Goal: Task Accomplishment & Management: Use online tool/utility

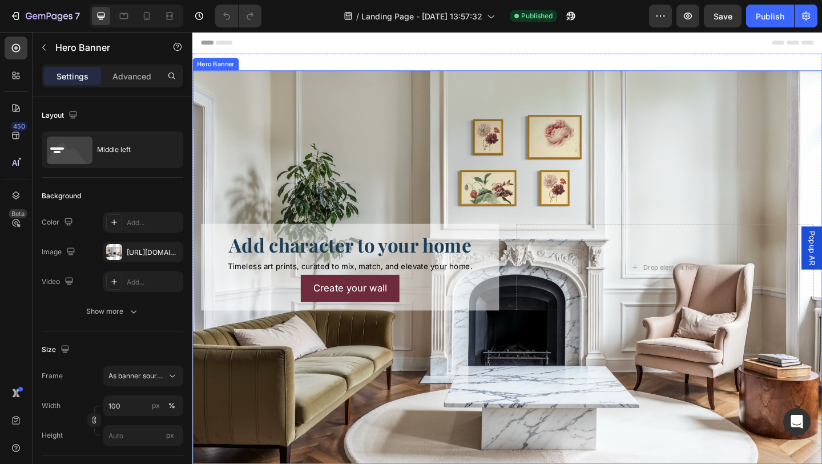
click at [320, 154] on div "Background Image" at bounding box center [534, 288] width 685 height 428
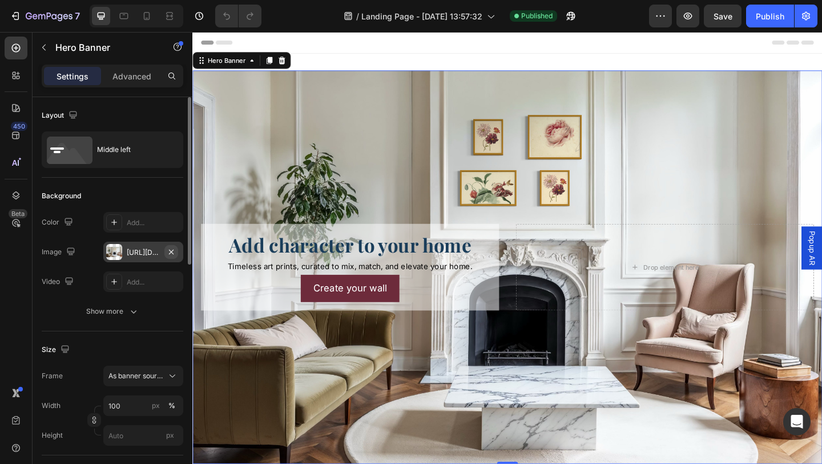
click at [175, 251] on icon "button" at bounding box center [171, 251] width 9 height 9
type input "Auto"
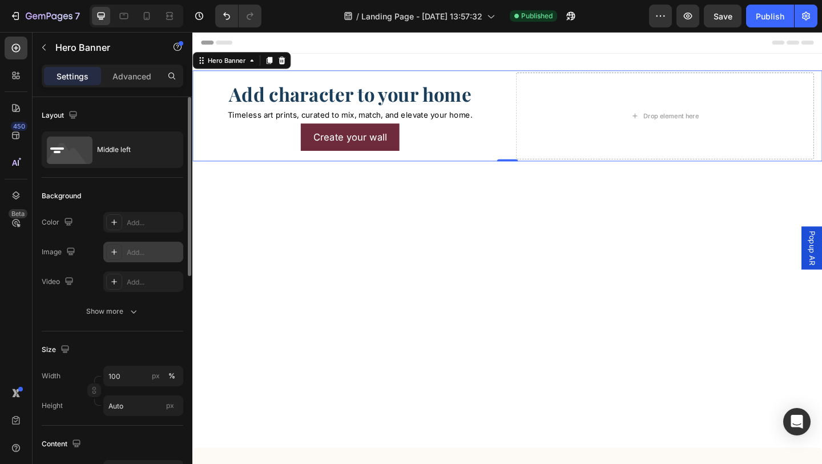
click at [115, 251] on icon at bounding box center [114, 251] width 9 height 9
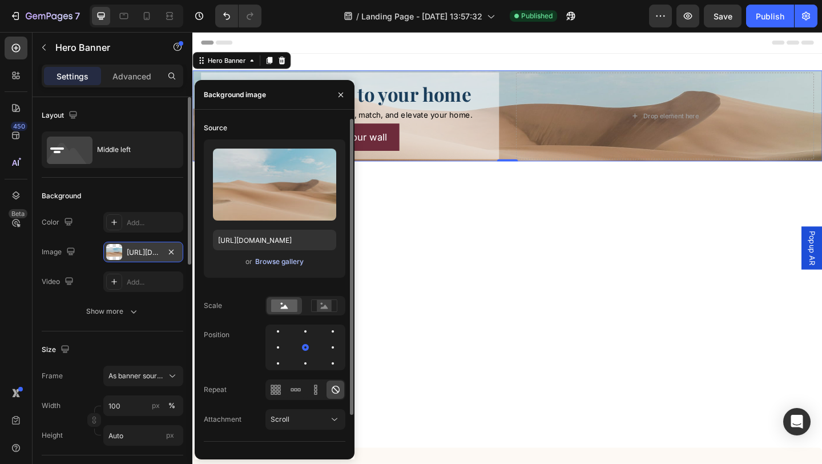
click at [290, 261] on div "Browse gallery" at bounding box center [279, 261] width 49 height 10
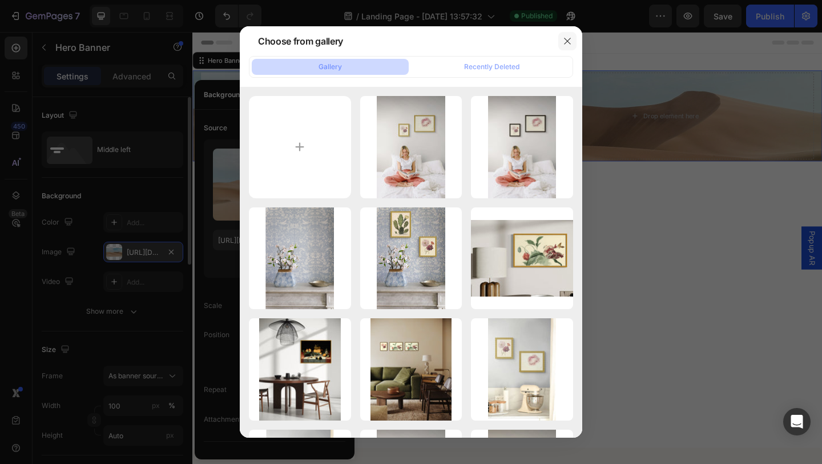
click at [569, 42] on icon "button" at bounding box center [567, 41] width 6 height 6
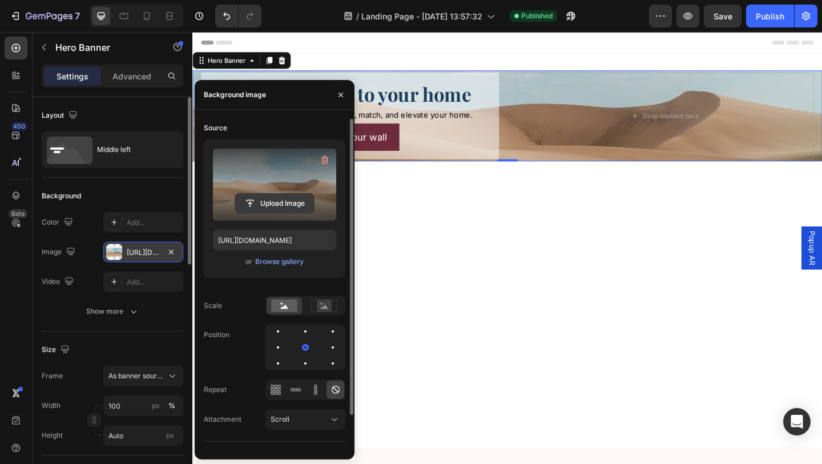
click at [264, 203] on input "file" at bounding box center [274, 203] width 79 height 19
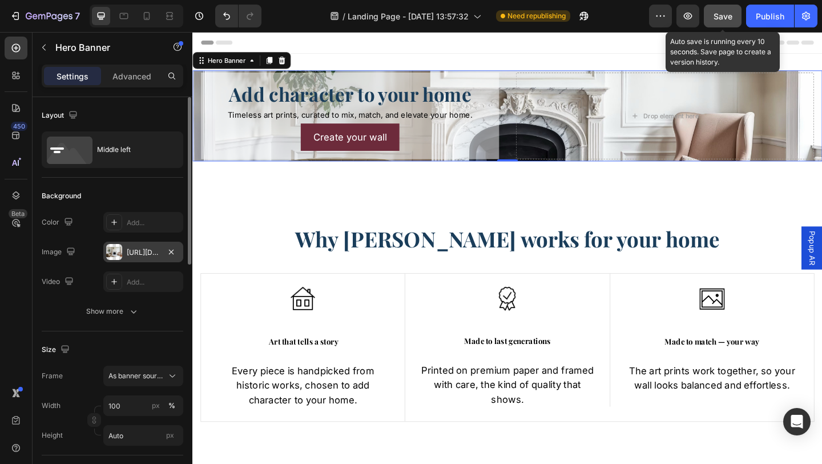
click at [724, 19] on span "Save" at bounding box center [723, 16] width 19 height 10
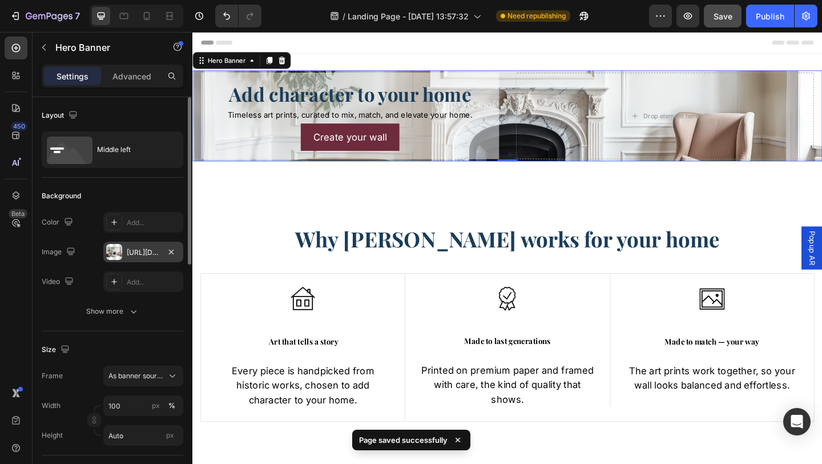
click at [143, 258] on div "[URL][DOMAIN_NAME]" at bounding box center [143, 252] width 80 height 21
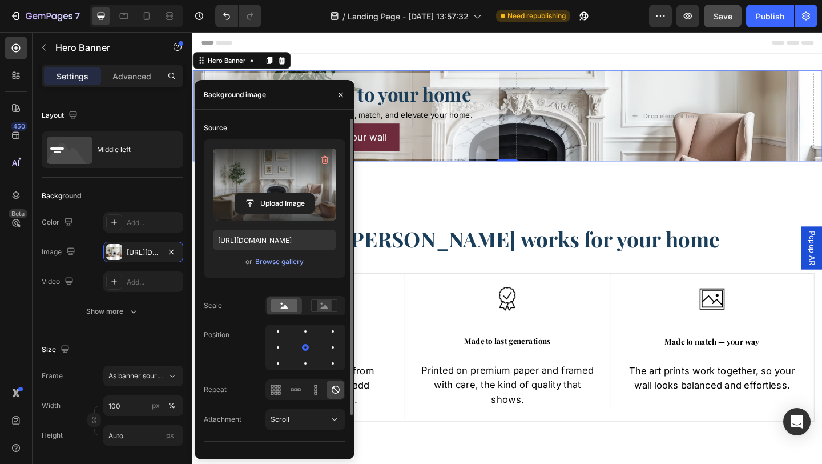
click at [268, 267] on div "or Browse gallery" at bounding box center [274, 262] width 123 height 14
click at [280, 263] on div "Browse gallery" at bounding box center [279, 261] width 49 height 10
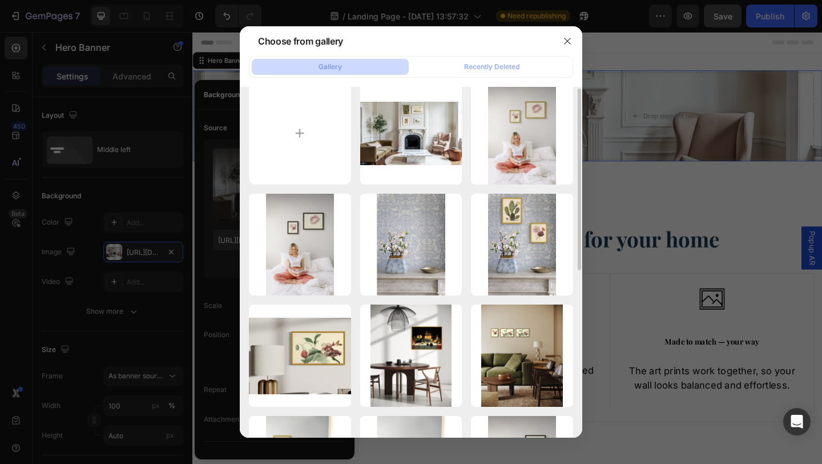
scroll to position [15, 0]
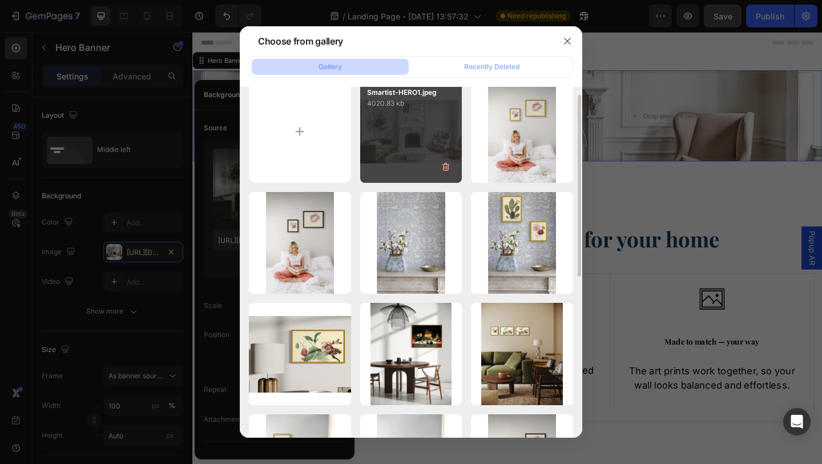
click at [428, 136] on div "Smartist-HERO1.jpeg 4020.83 kb" at bounding box center [411, 132] width 102 height 102
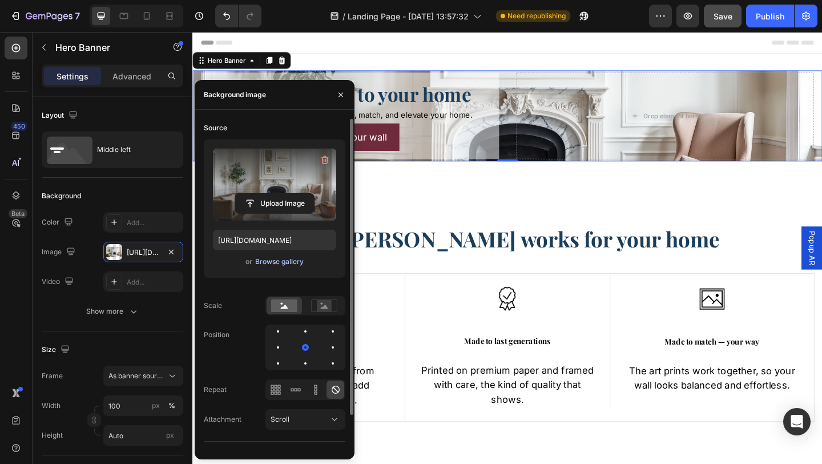
click at [287, 265] on div "Browse gallery" at bounding box center [279, 261] width 49 height 10
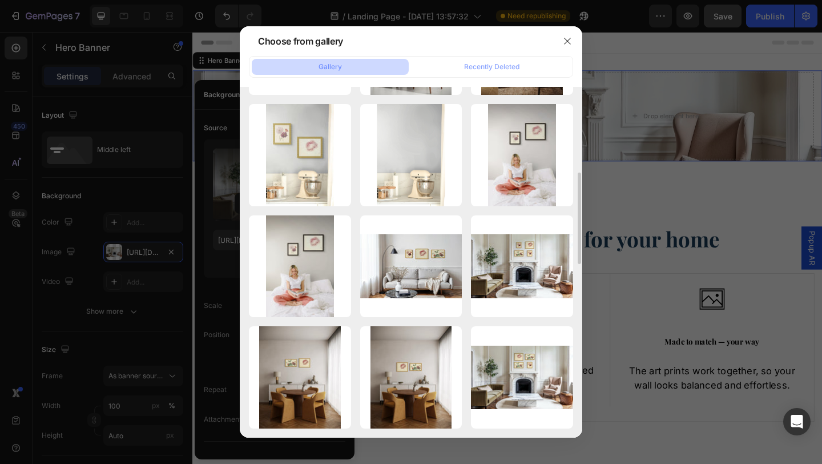
scroll to position [340, 0]
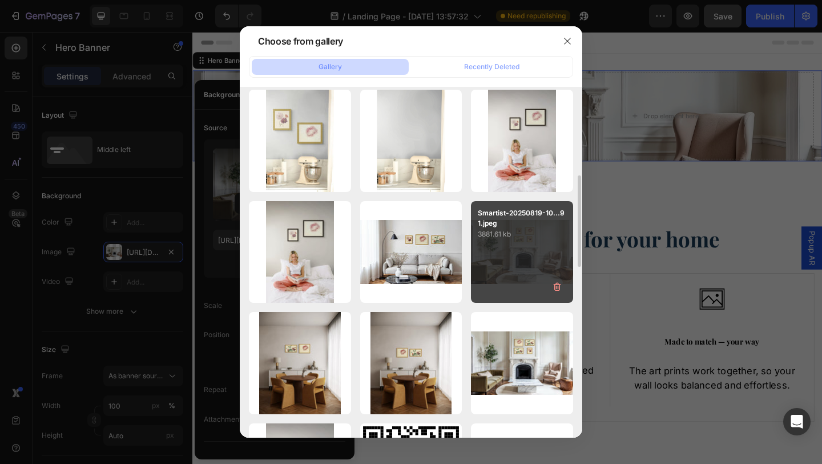
click at [522, 259] on div "Smartist-20250819-10...91.jpeg 3881.61 kb" at bounding box center [522, 252] width 102 height 102
type input "[URL][DOMAIN_NAME]"
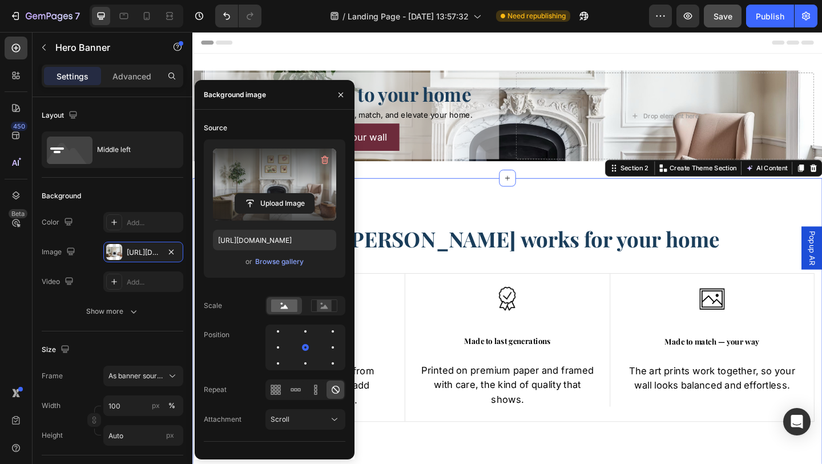
click at [433, 217] on div "Why Curato works for your home Heading Row Image Art that tells a story Text Bl…" at bounding box center [534, 351] width 685 height 320
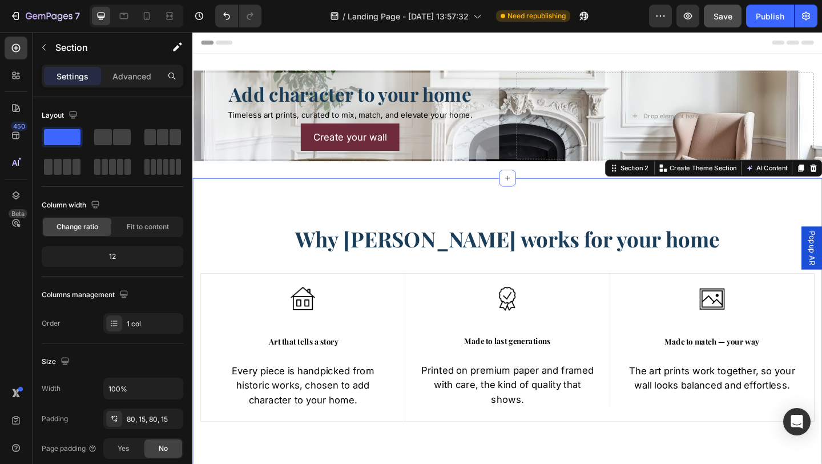
click at [723, 27] on div "7 / Landing Page - [DATE] 13:57:32 Need republishing Preview Save Publish" at bounding box center [411, 16] width 822 height 33
click at [762, 27] on div "7 / Landing Page - [DATE] 13:57:32 Need republishing Preview Save Publish" at bounding box center [411, 16] width 822 height 33
click at [772, 16] on div "Publish" at bounding box center [770, 16] width 29 height 12
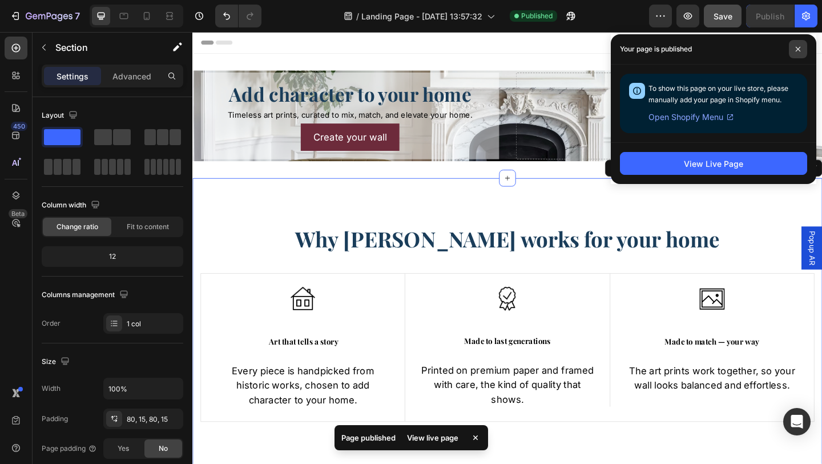
click at [799, 49] on icon at bounding box center [799, 49] width 6 height 6
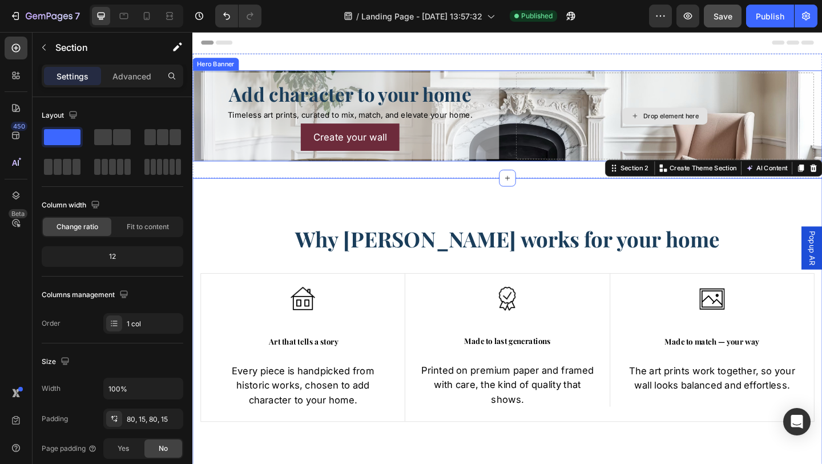
click at [602, 136] on div "Drop element here" at bounding box center [706, 123] width 324 height 94
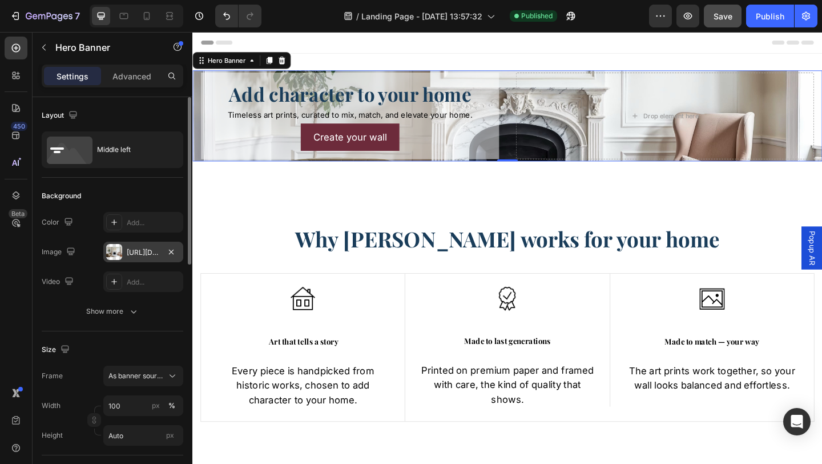
click at [112, 256] on div at bounding box center [114, 252] width 16 height 16
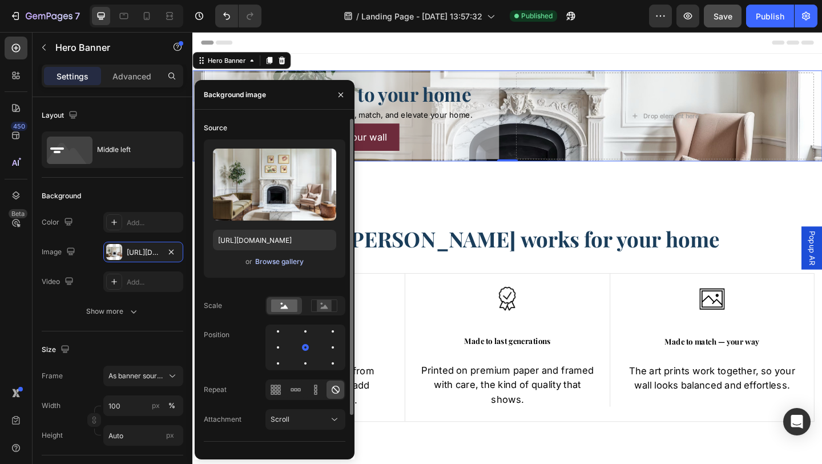
click at [282, 262] on div "Browse gallery" at bounding box center [279, 261] width 49 height 10
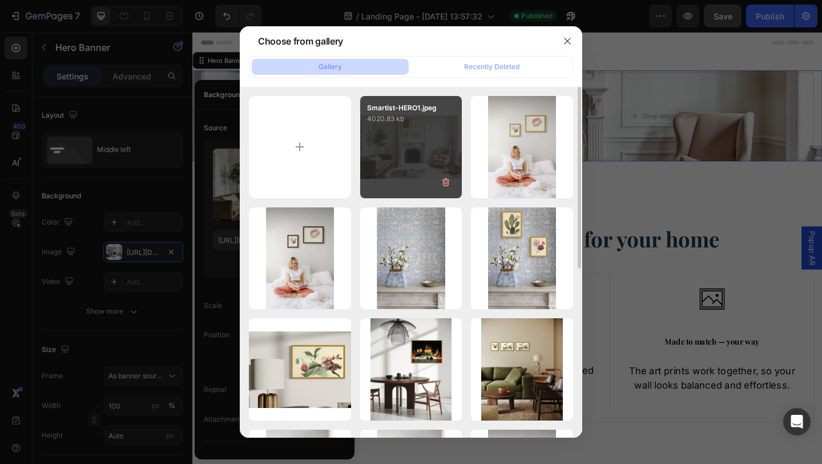
click at [395, 158] on div "Smartist-HERO1.jpeg 4020.83 kb" at bounding box center [411, 147] width 102 height 102
type input "[URL][DOMAIN_NAME]"
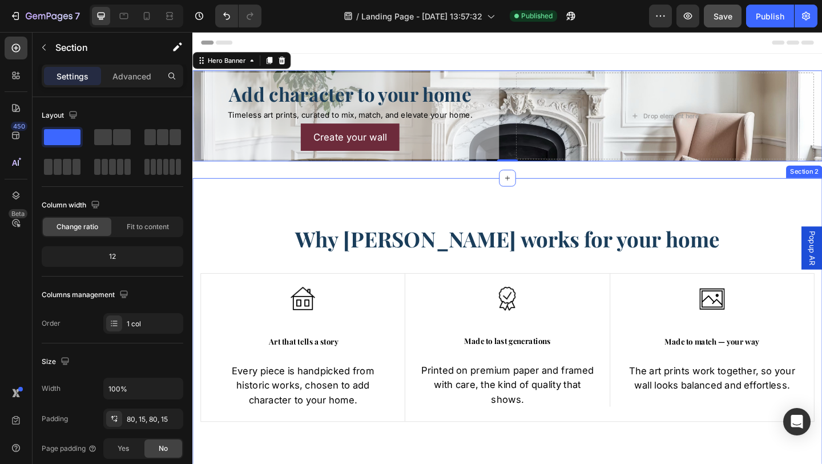
click at [498, 203] on div "Why Curato works for your home Heading Row Image Art that tells a story Text Bl…" at bounding box center [534, 351] width 685 height 320
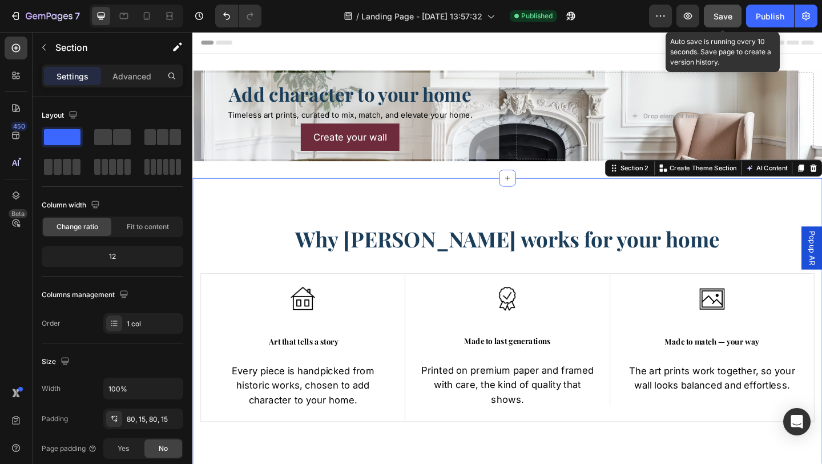
click at [721, 16] on span "Save" at bounding box center [723, 16] width 19 height 10
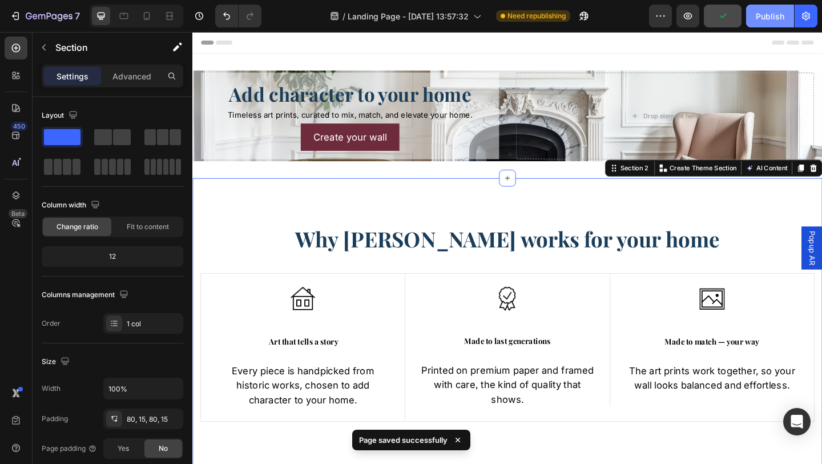
click at [766, 21] on div "Publish" at bounding box center [770, 16] width 29 height 12
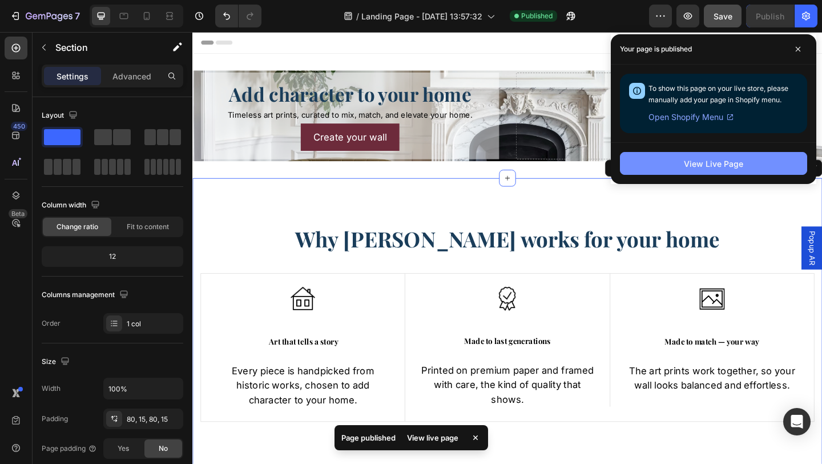
click at [709, 160] on div "View Live Page" at bounding box center [713, 164] width 59 height 12
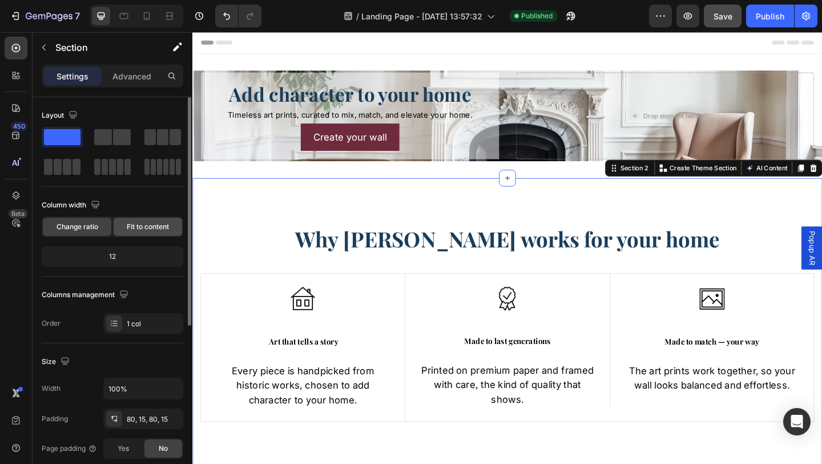
click at [155, 232] on div "Fit to content" at bounding box center [148, 227] width 69 height 18
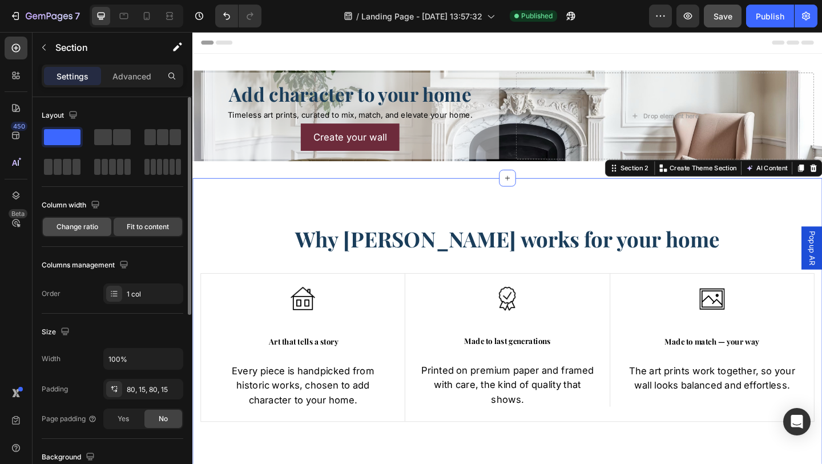
click at [85, 227] on span "Change ratio" at bounding box center [78, 227] width 42 height 10
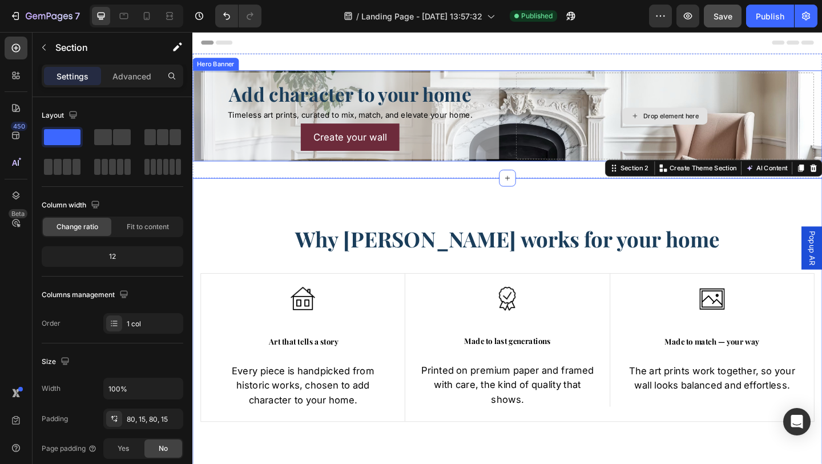
click at [794, 91] on div "Drop element here" at bounding box center [706, 123] width 324 height 94
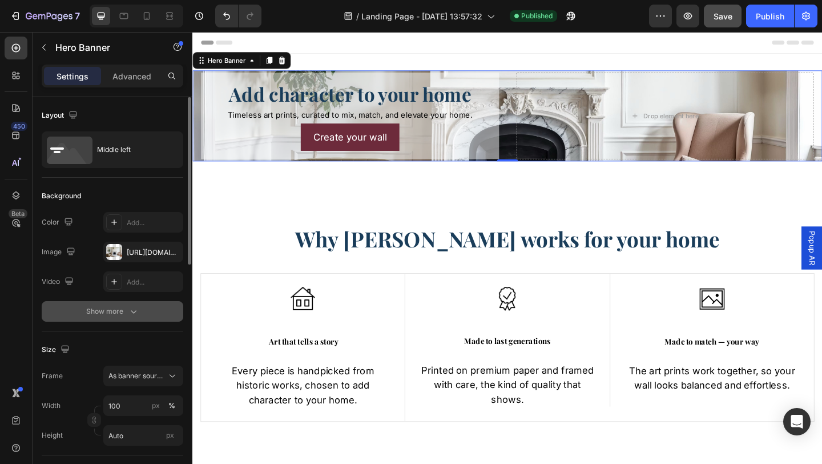
click at [136, 306] on icon "button" at bounding box center [133, 311] width 11 height 11
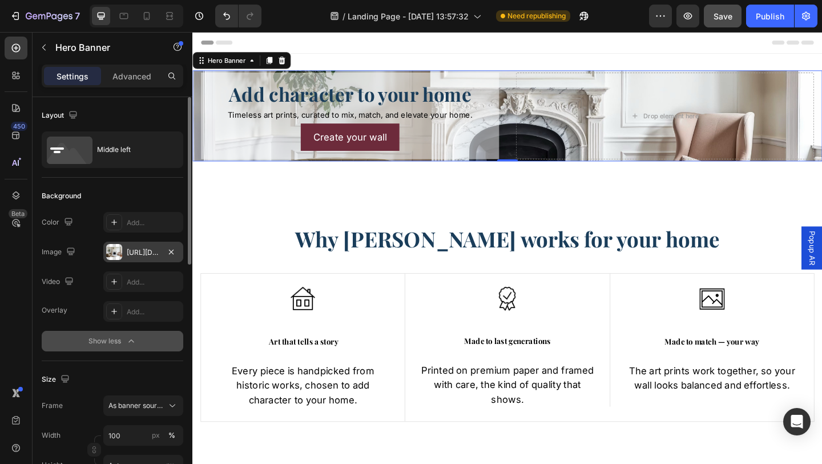
click at [147, 249] on div "[URL][DOMAIN_NAME]" at bounding box center [143, 252] width 33 height 10
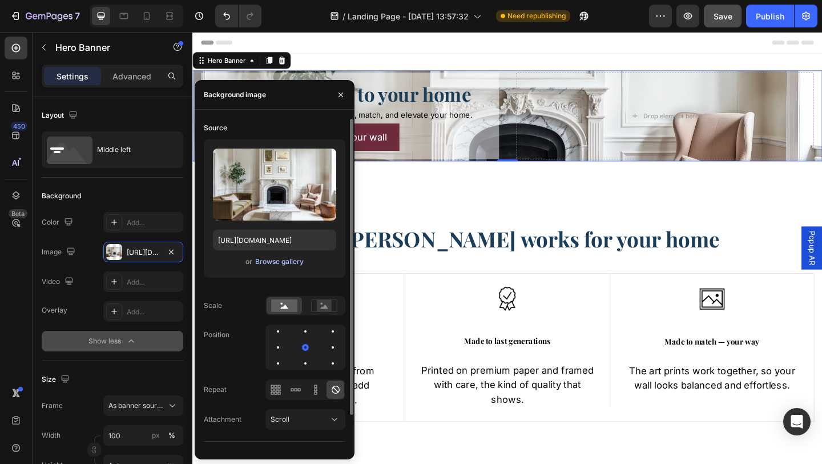
click at [277, 258] on div "Browse gallery" at bounding box center [279, 261] width 49 height 10
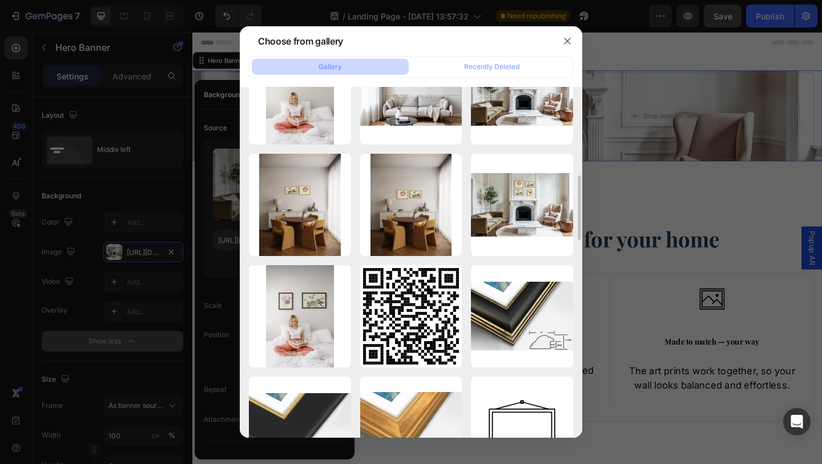
scroll to position [494, 0]
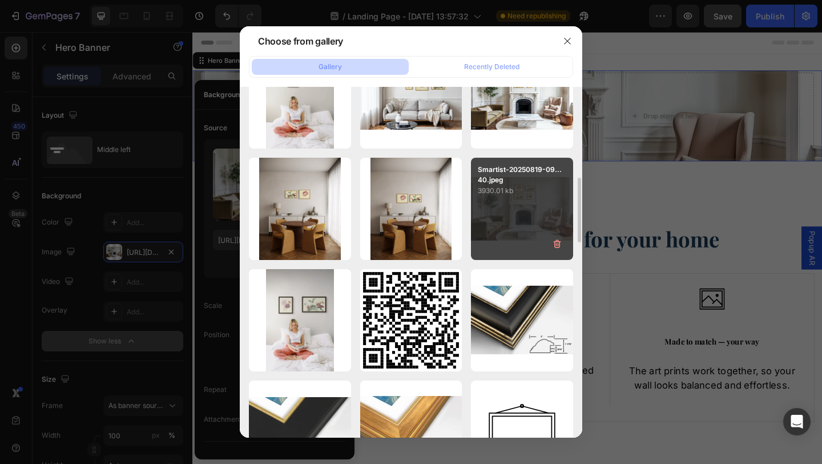
click at [522, 224] on div "Smartist-20250819-09...40.jpeg 3930.01 kb" at bounding box center [522, 209] width 102 height 102
type input "[URL][DOMAIN_NAME]"
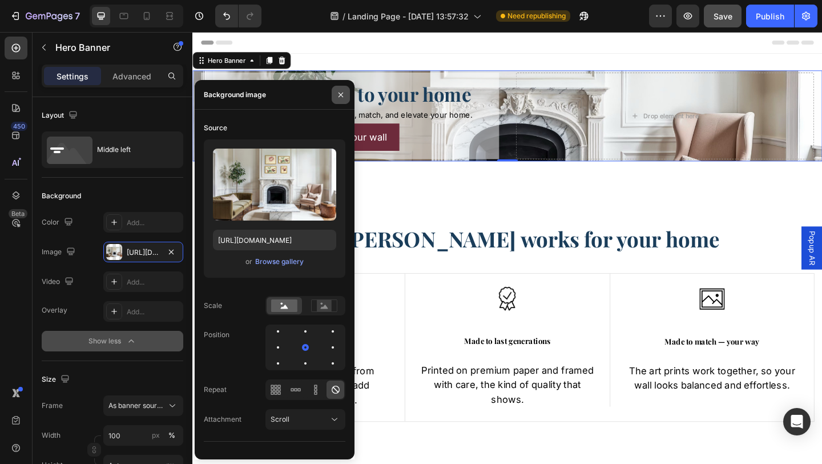
click at [343, 95] on icon "button" at bounding box center [340, 94] width 9 height 9
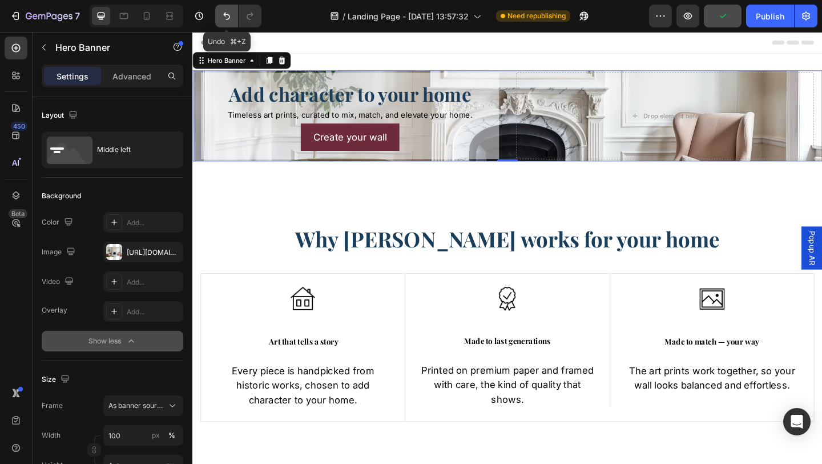
click at [228, 13] on icon "Undo/Redo" at bounding box center [226, 15] width 11 height 11
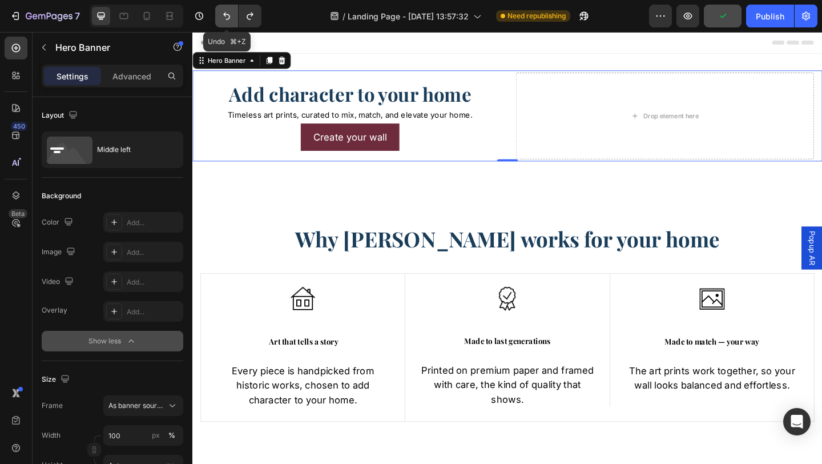
click at [228, 13] on icon "Undo/Redo" at bounding box center [226, 15] width 11 height 11
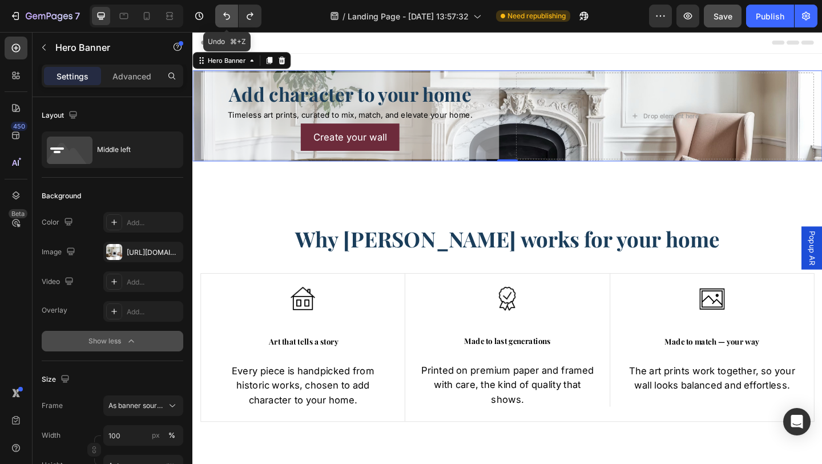
click at [228, 13] on icon "Undo/Redo" at bounding box center [226, 15] width 11 height 11
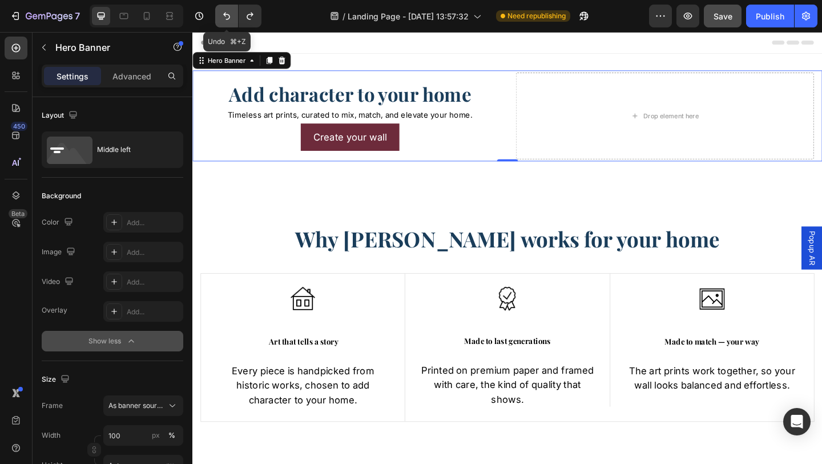
click at [228, 13] on icon "Undo/Redo" at bounding box center [226, 15] width 11 height 11
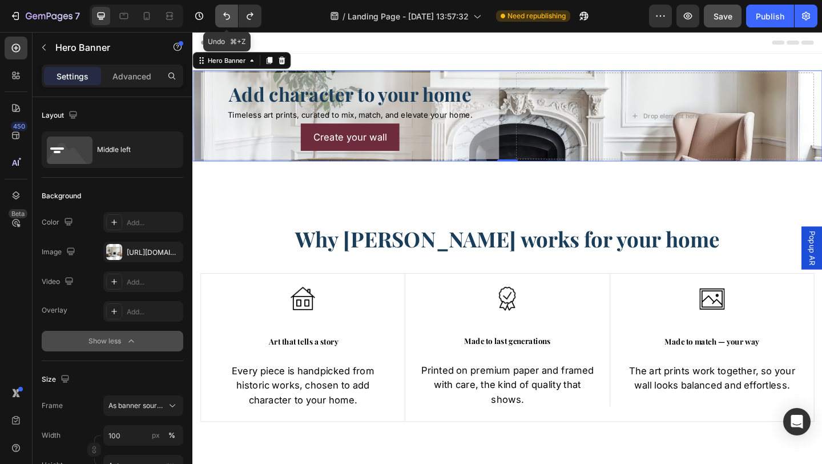
click at [228, 13] on icon "Undo/Redo" at bounding box center [226, 15] width 11 height 11
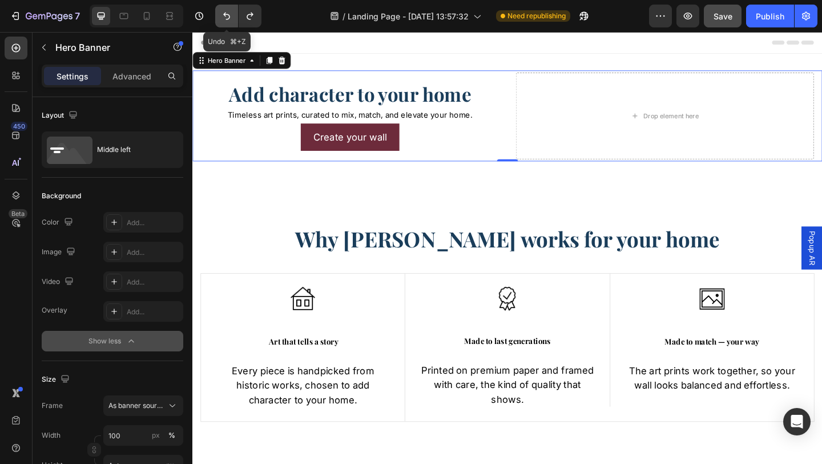
click at [228, 13] on icon "Undo/Redo" at bounding box center [226, 15] width 11 height 11
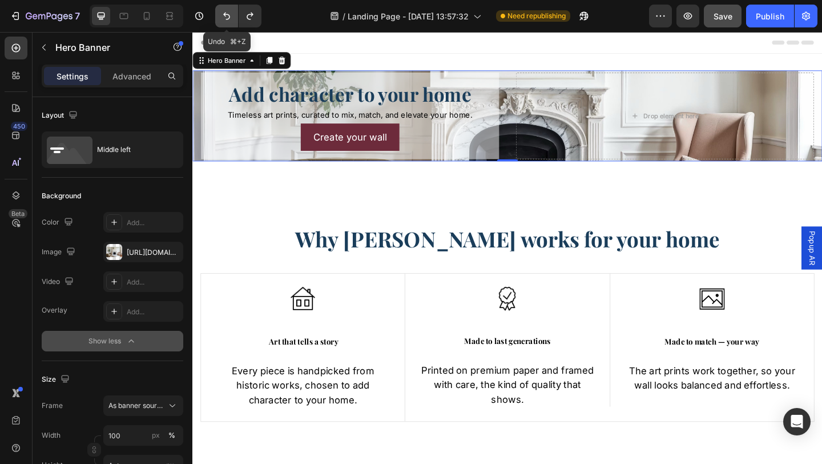
click at [228, 13] on icon "Undo/Redo" at bounding box center [226, 15] width 11 height 11
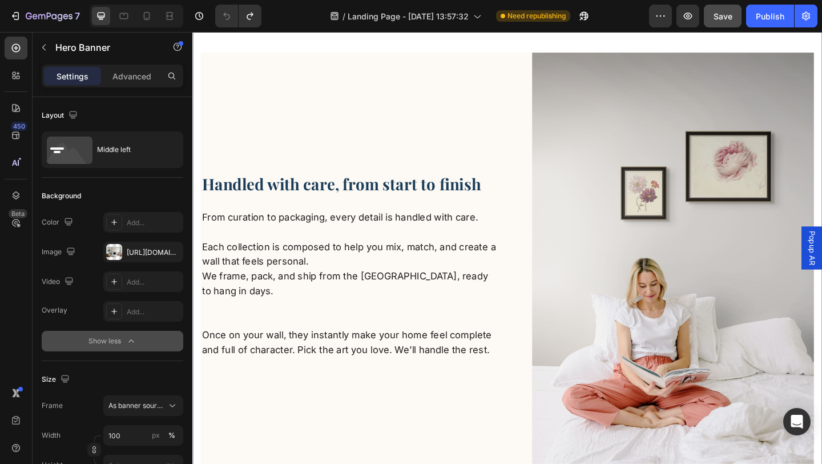
scroll to position [1633, 0]
